Goal: Check status: Check status

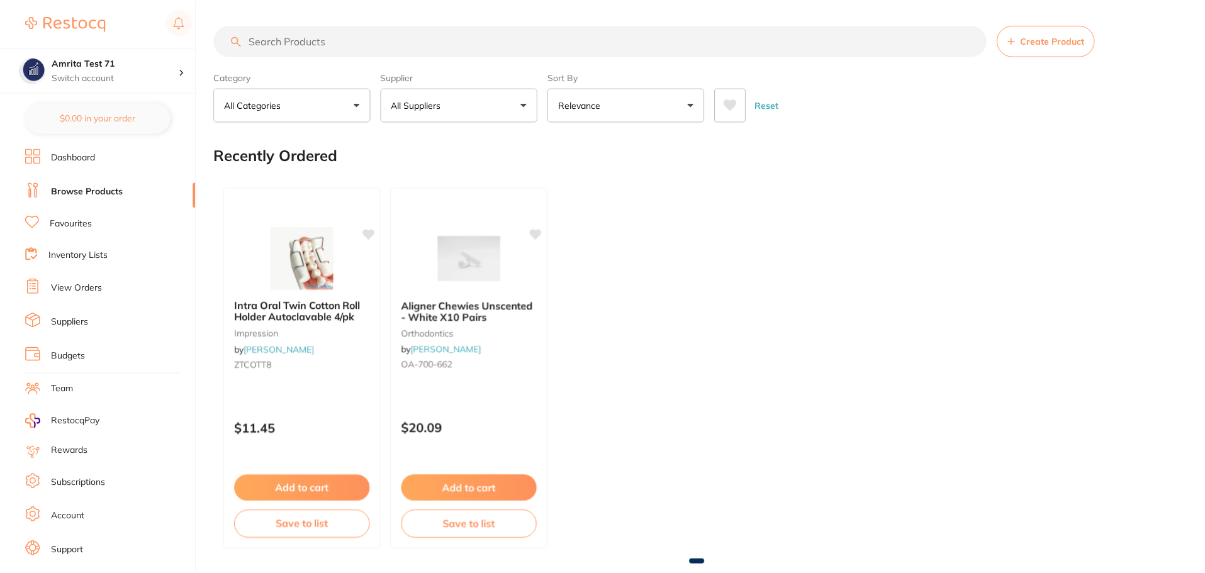
scroll to position [21, 0]
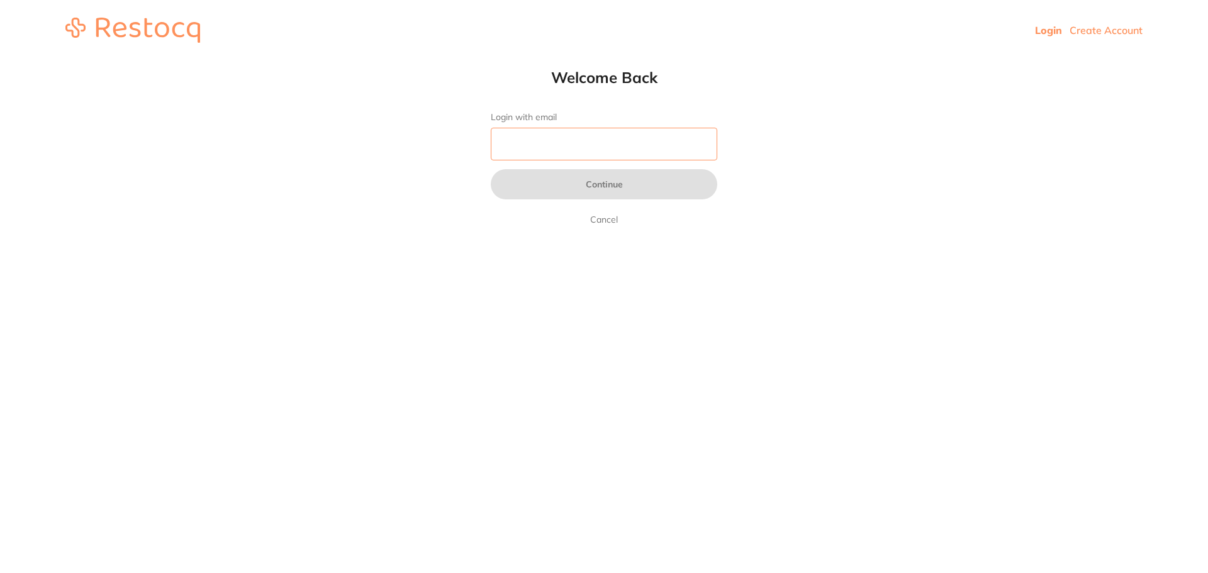
click at [578, 134] on input "Login with email" at bounding box center [604, 144] width 227 height 33
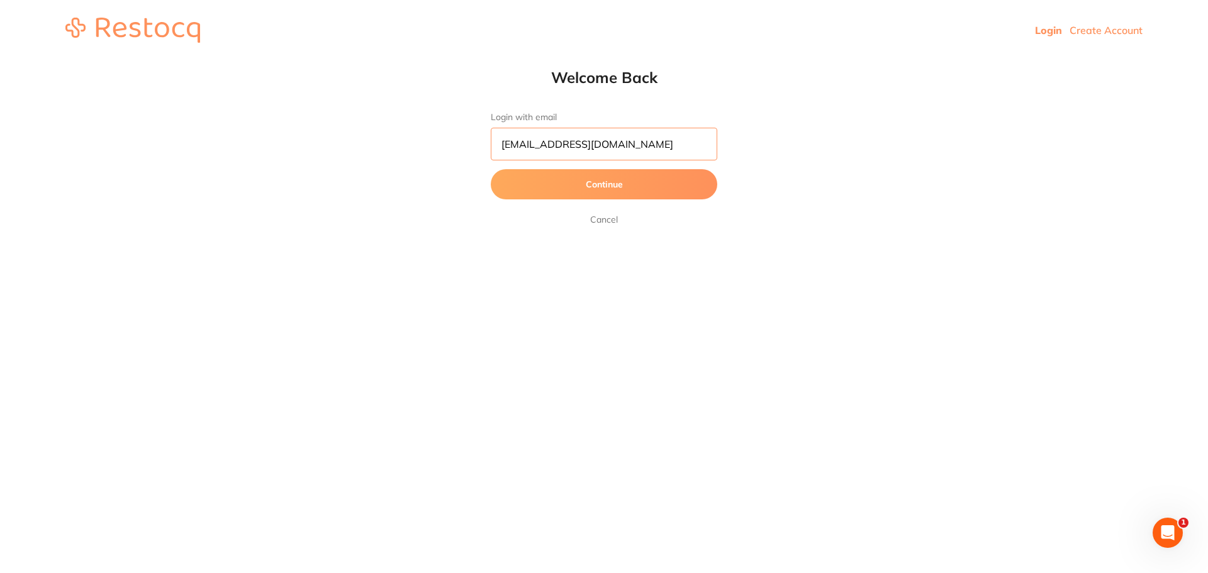
click at [532, 147] on input "amrita@terrificminds.com" at bounding box center [604, 144] width 227 height 33
type input "amrita+60@terrificminds.com"
click at [491, 169] on button "Continue" at bounding box center [604, 184] width 227 height 30
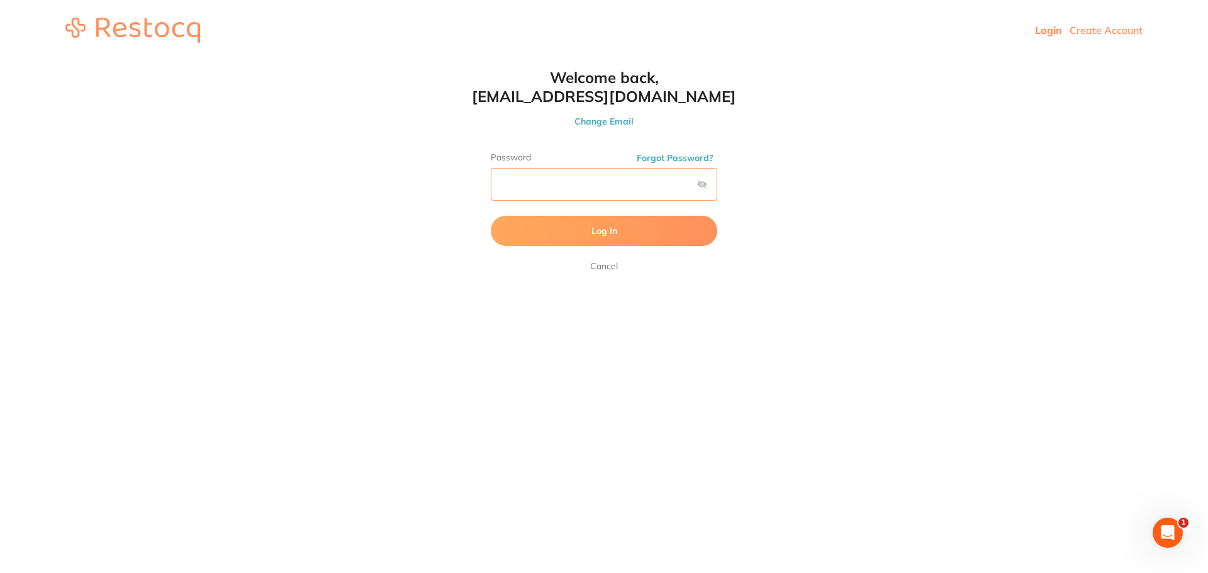
click at [491, 216] on button "Log In" at bounding box center [604, 231] width 227 height 30
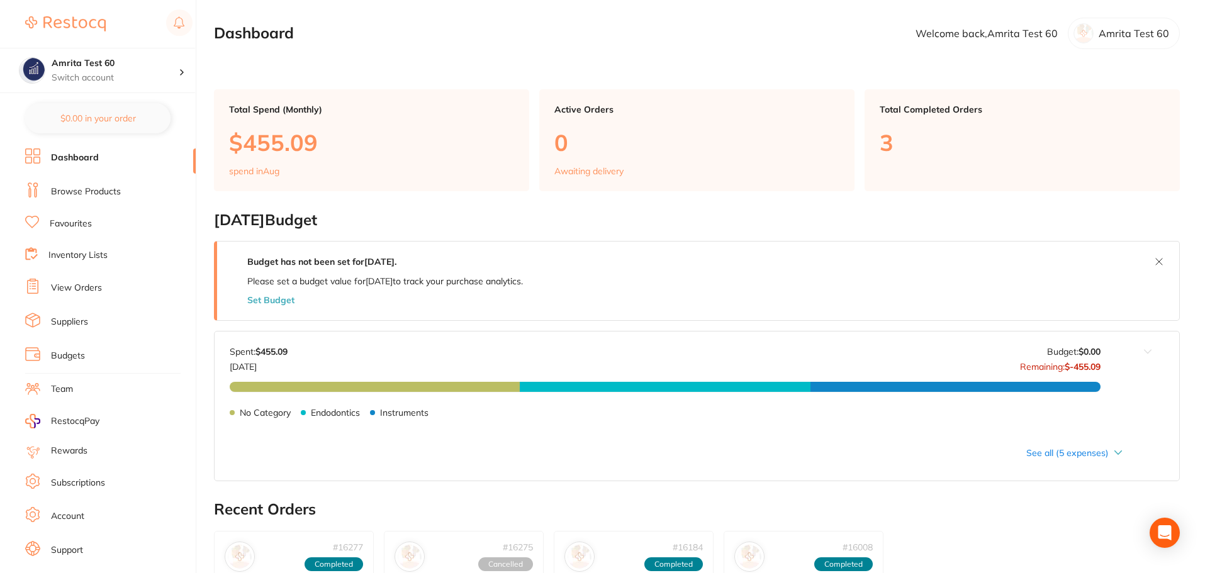
click at [85, 292] on link "View Orders" at bounding box center [76, 288] width 51 height 13
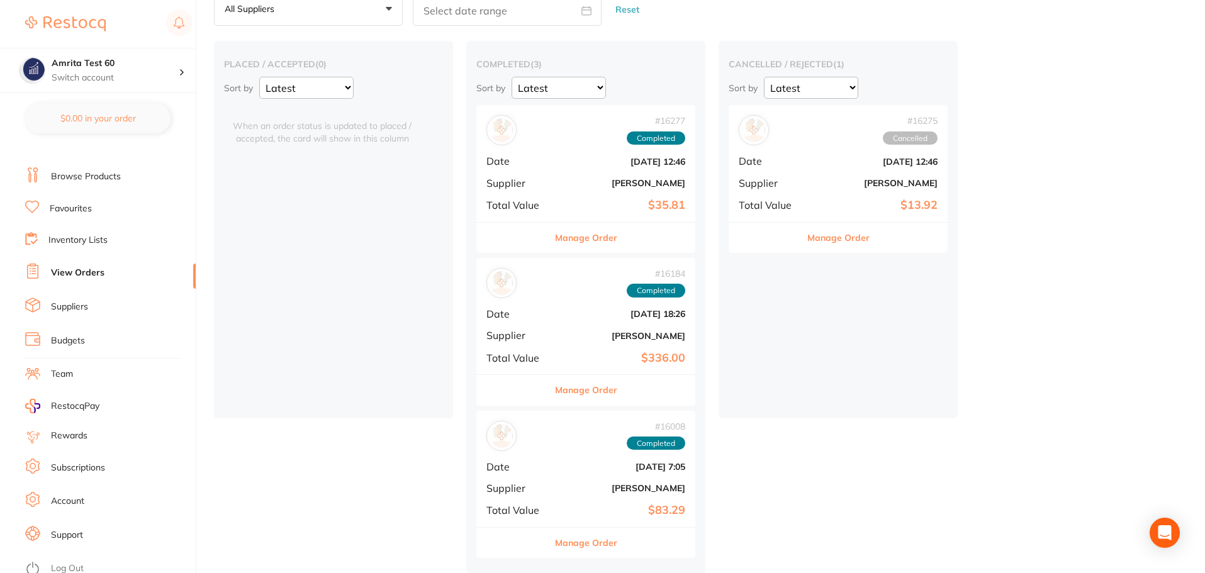
scroll to position [21, 0]
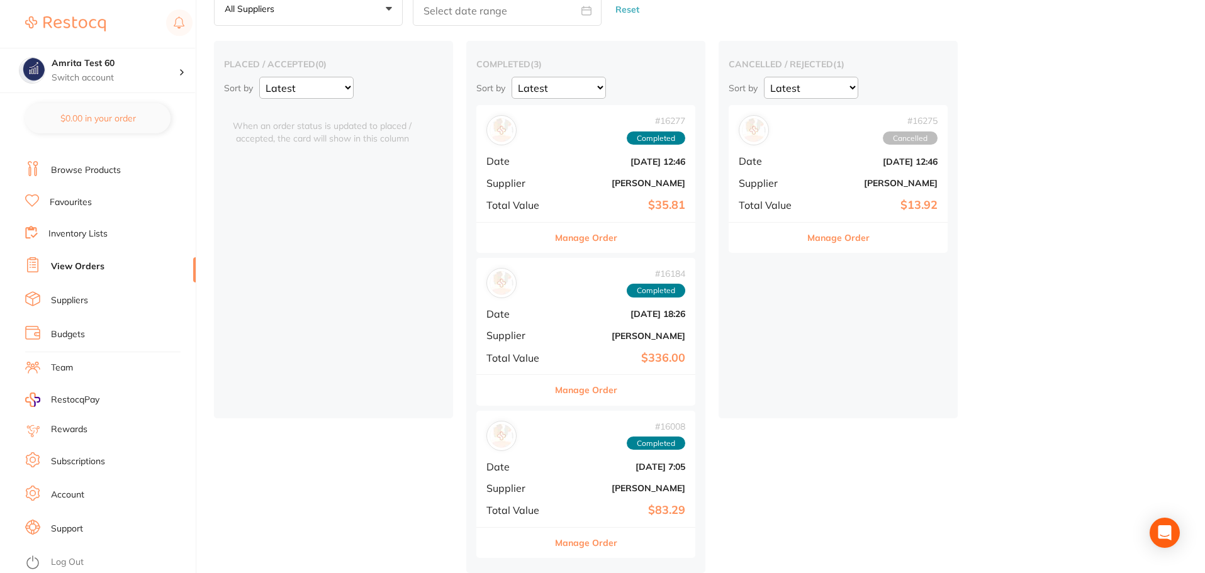
click at [82, 566] on link "Log Out" at bounding box center [67, 562] width 33 height 13
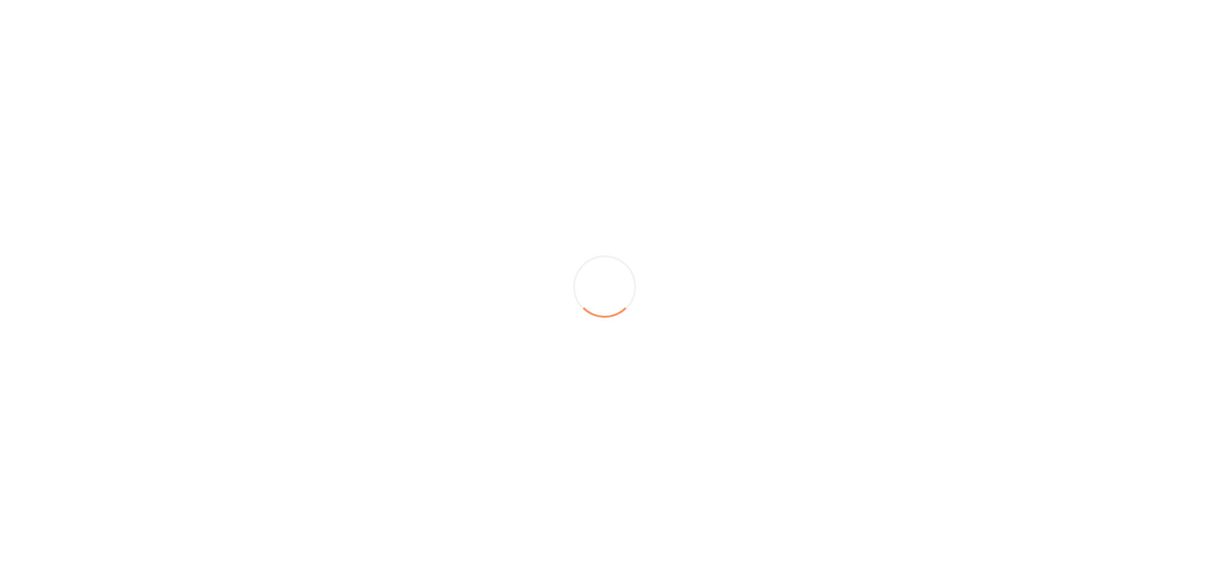
scroll to position [0, 0]
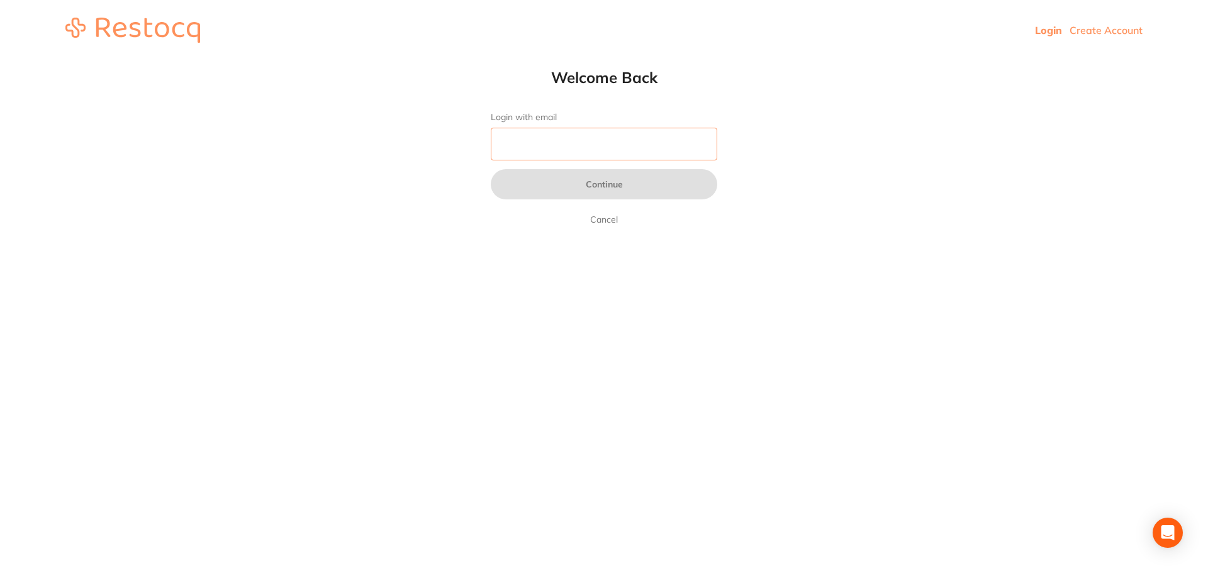
click at [542, 143] on input "Login with email" at bounding box center [604, 144] width 227 height 33
click at [578, 149] on input "Login with email" at bounding box center [604, 144] width 227 height 33
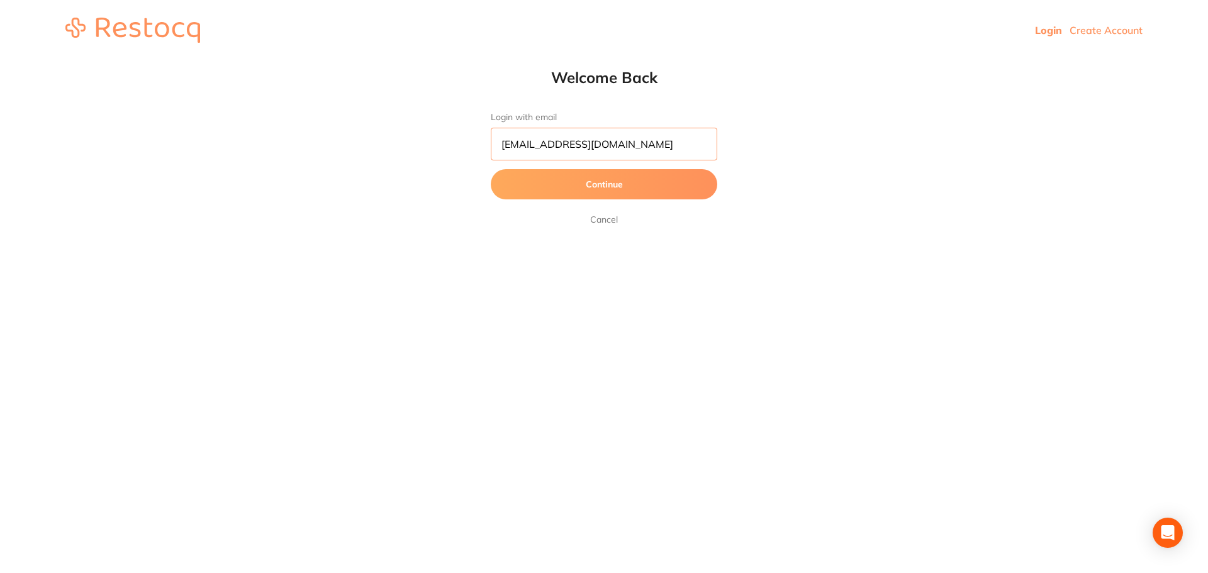
type input "[EMAIL_ADDRESS][DOMAIN_NAME]"
click at [491, 169] on button "Continue" at bounding box center [604, 184] width 227 height 30
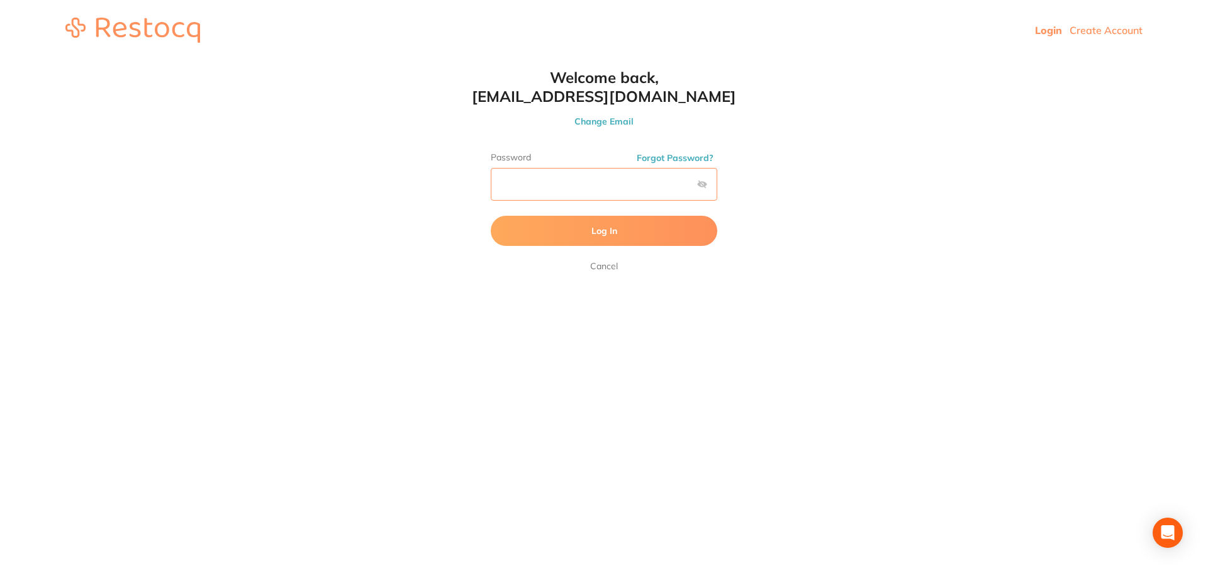
click at [491, 216] on button "Log In" at bounding box center [604, 231] width 227 height 30
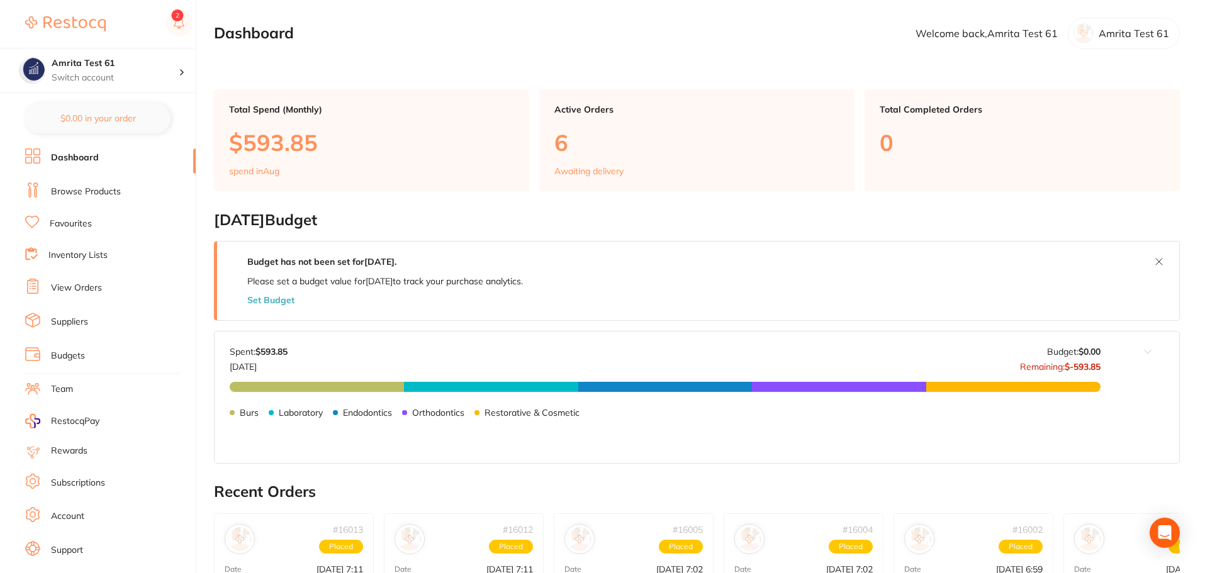
click at [111, 194] on link "Browse Products" at bounding box center [86, 192] width 70 height 13
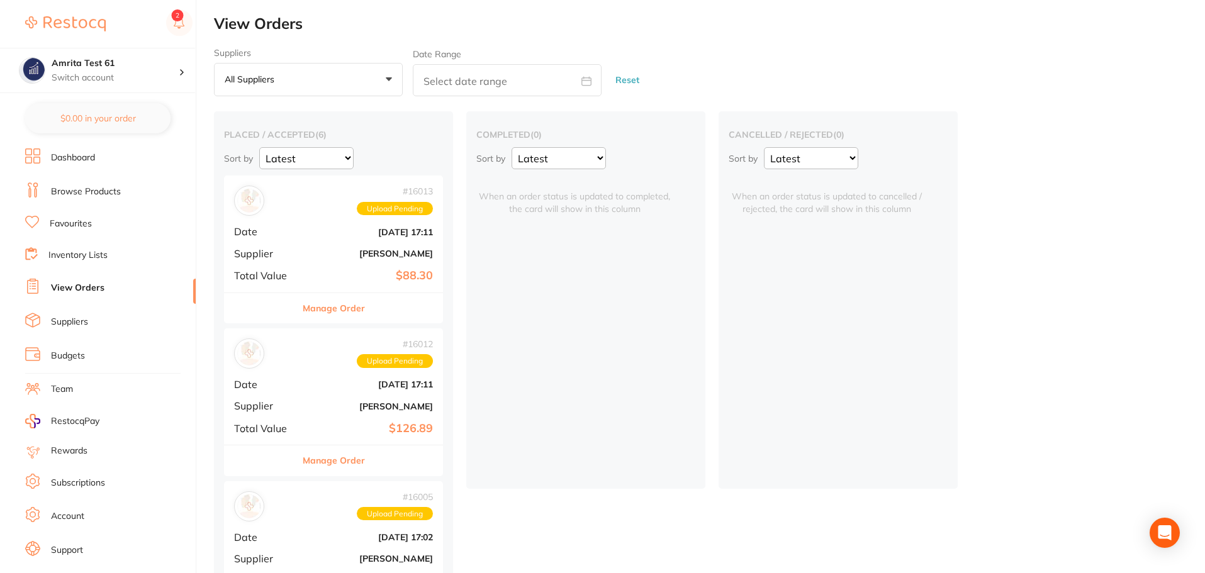
click at [414, 223] on div "# 16013 Upload Pending Date [DATE] 17:11 Supplier [PERSON_NAME] Total Value $88…" at bounding box center [333, 234] width 219 height 116
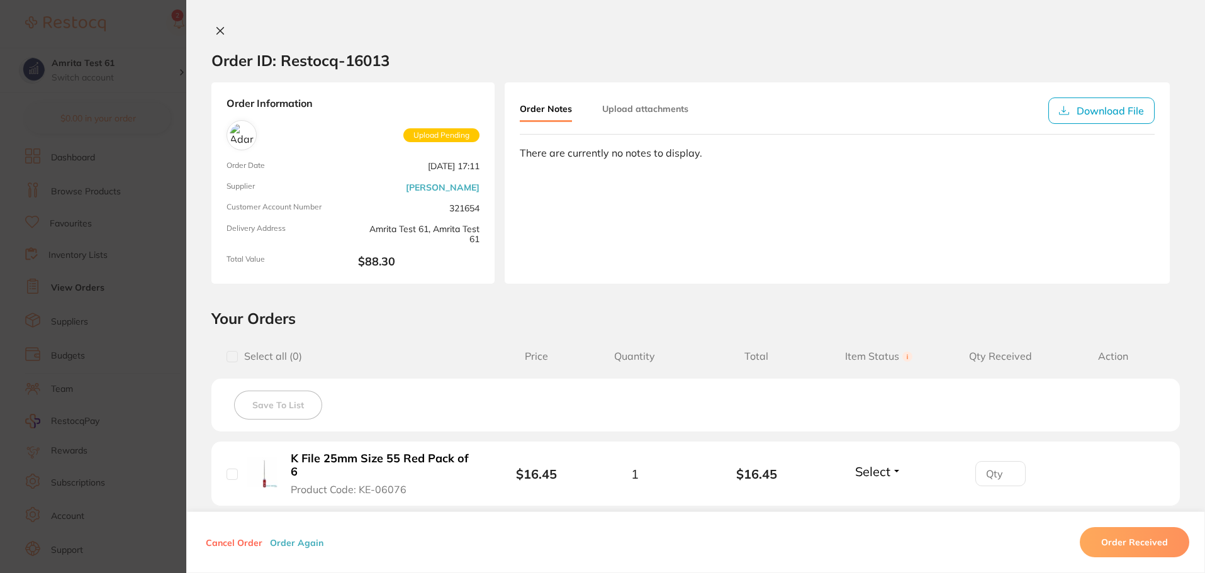
click at [650, 111] on button "Upload attachments" at bounding box center [645, 109] width 86 height 23
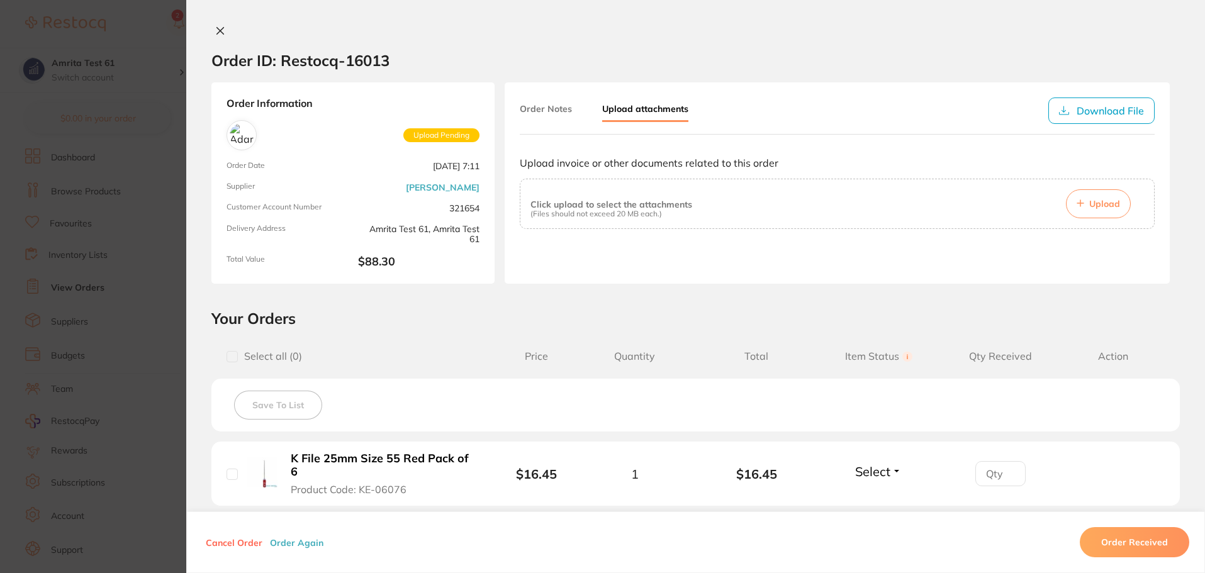
click at [217, 32] on icon at bounding box center [220, 31] width 7 height 7
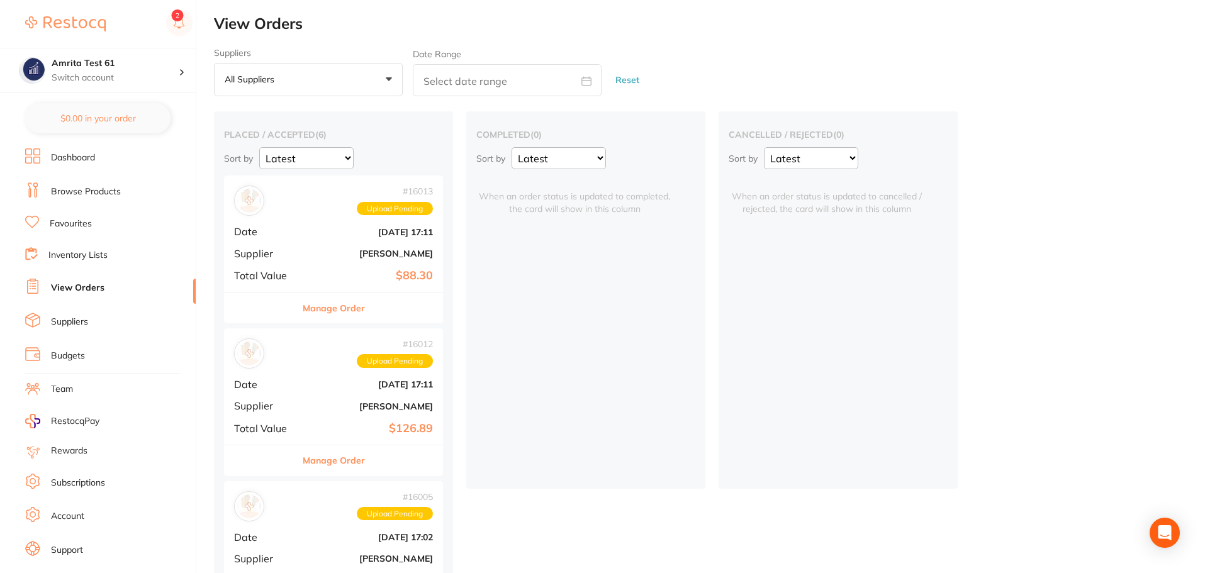
click at [310, 232] on b "[DATE] 17:11" at bounding box center [370, 232] width 126 height 10
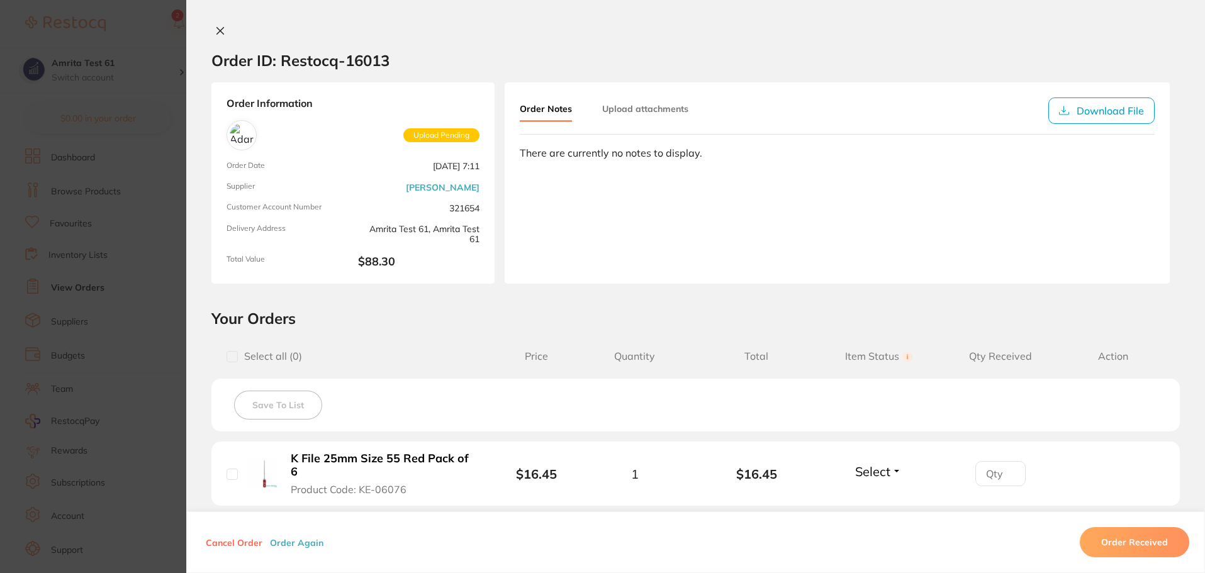
click at [81, 347] on section "Order ID: Restocq- 16013 Order Information Upload Pending Order Date [DATE] 7:1…" at bounding box center [602, 286] width 1205 height 573
